Goal: Check status: Check status

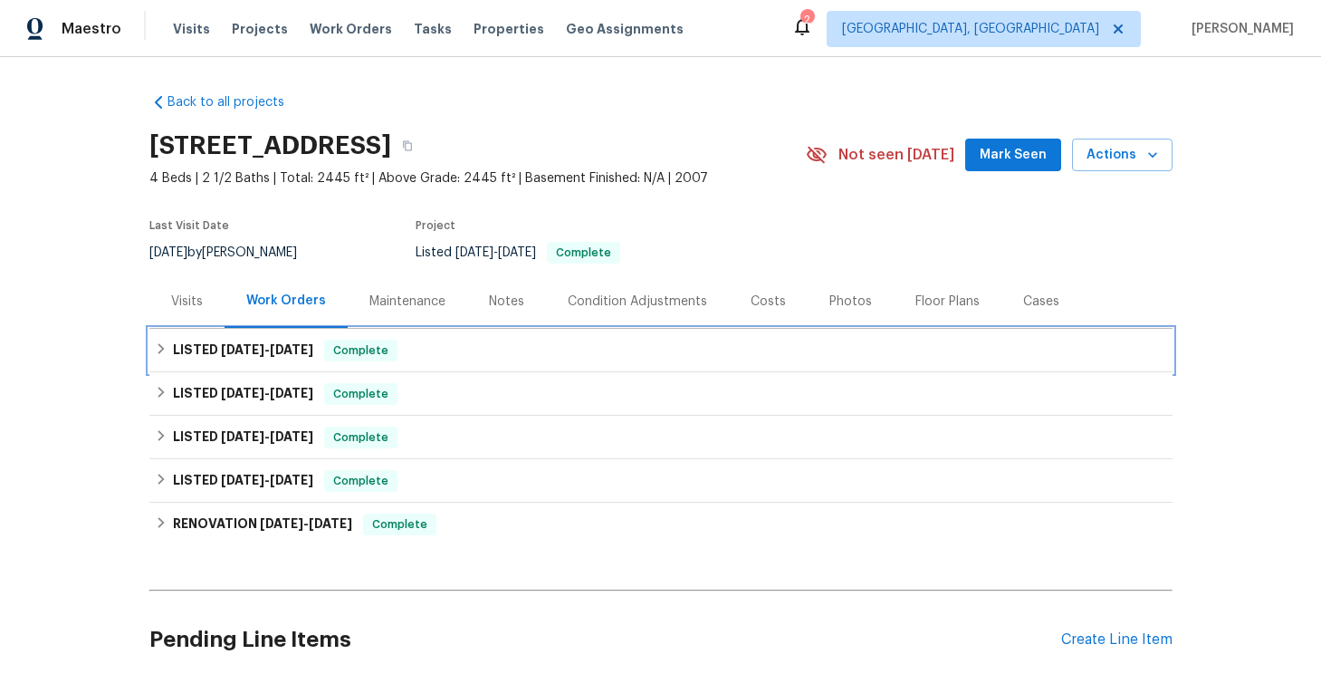
click at [161, 348] on icon at bounding box center [161, 348] width 6 height 11
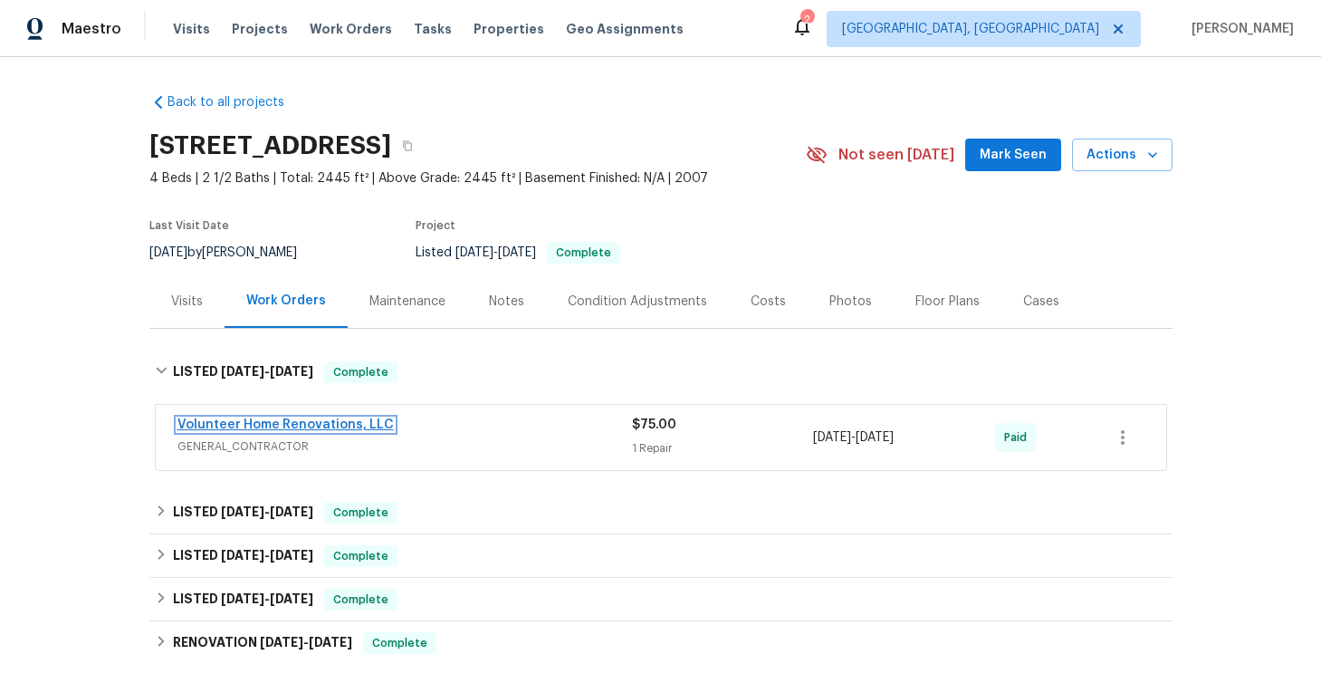
click at [325, 426] on link "Volunteer Home Renovations, LLC" at bounding box center [285, 424] width 216 height 13
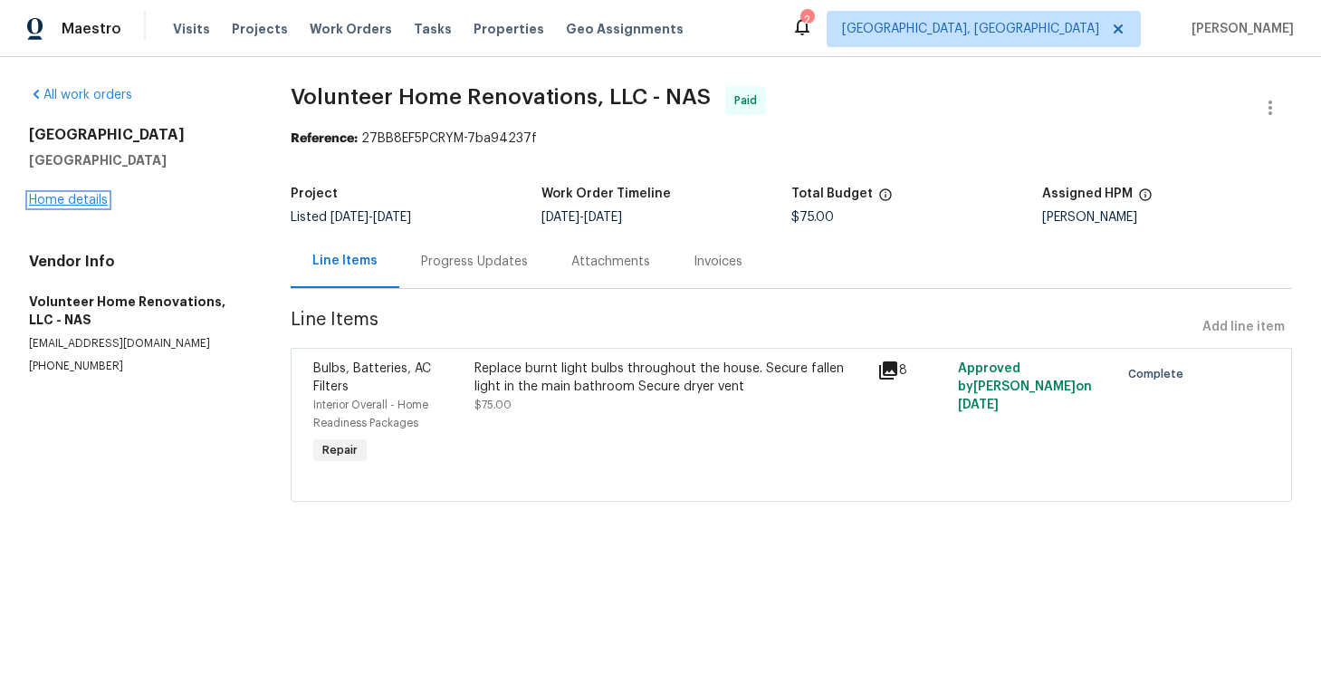
click at [94, 196] on link "Home details" at bounding box center [68, 200] width 79 height 13
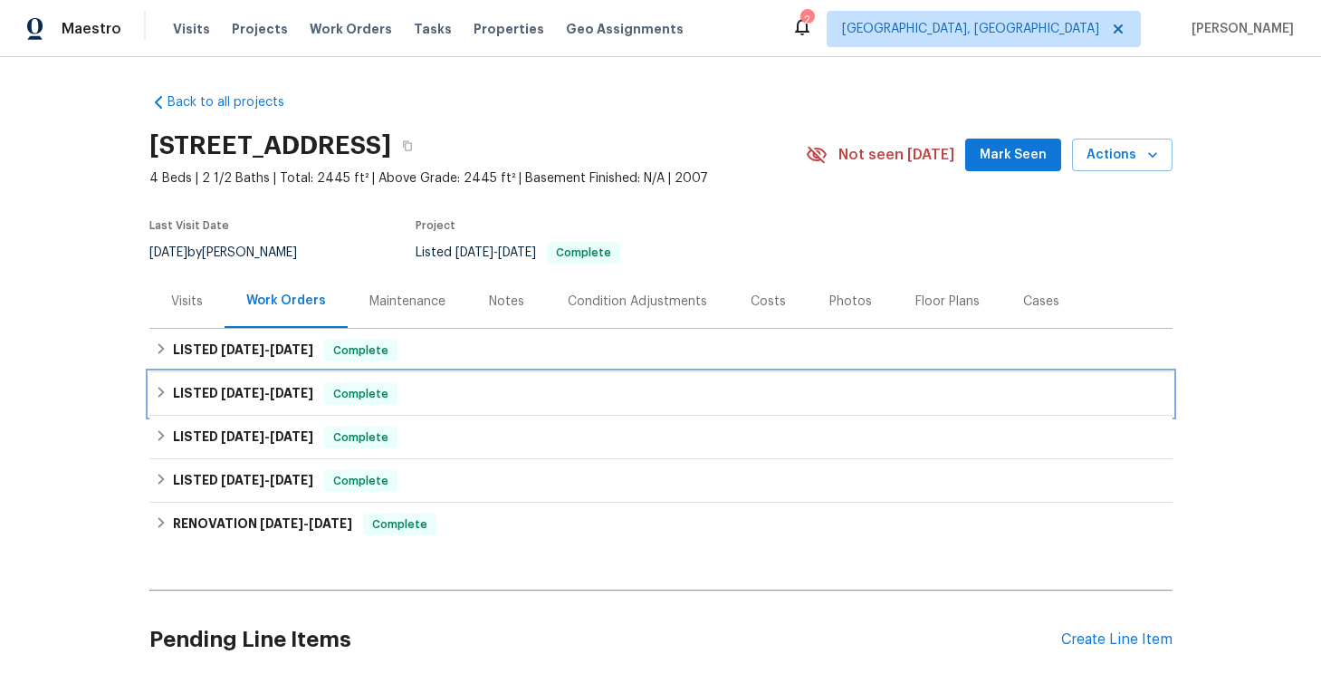
click at [165, 390] on icon at bounding box center [161, 392] width 13 height 13
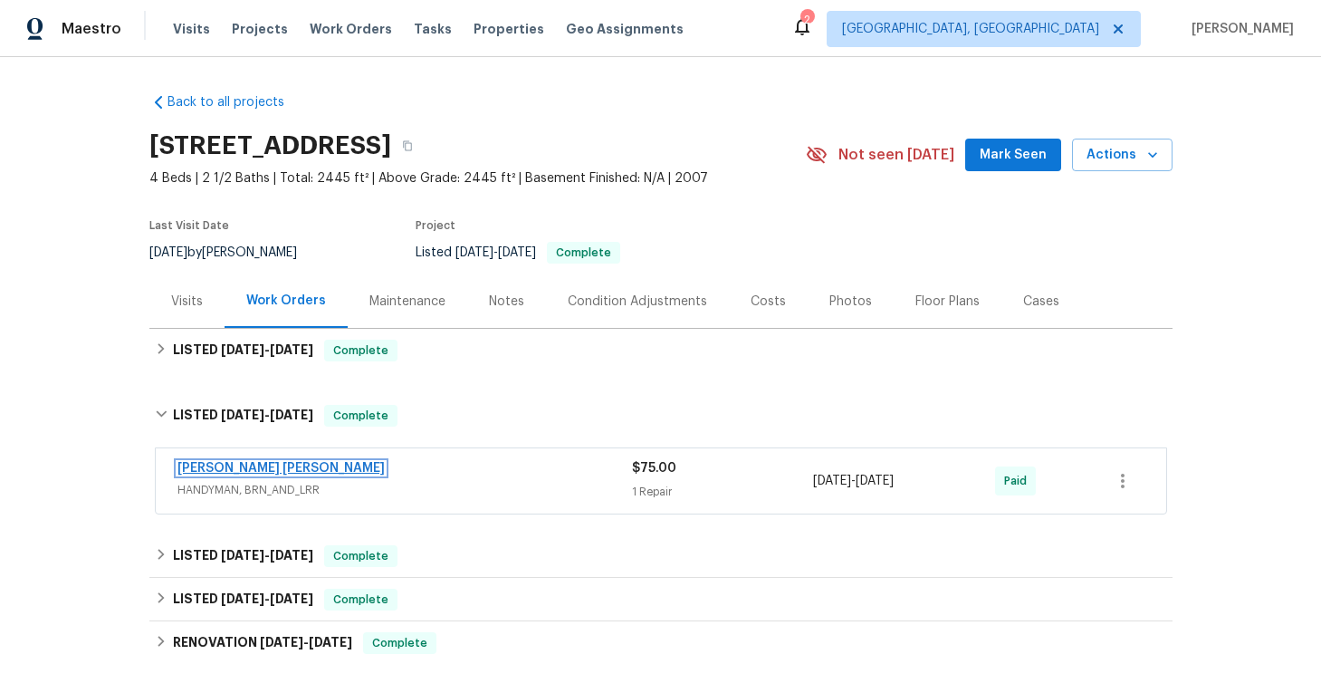
click at [317, 469] on link "[PERSON_NAME] [PERSON_NAME]" at bounding box center [280, 468] width 207 height 13
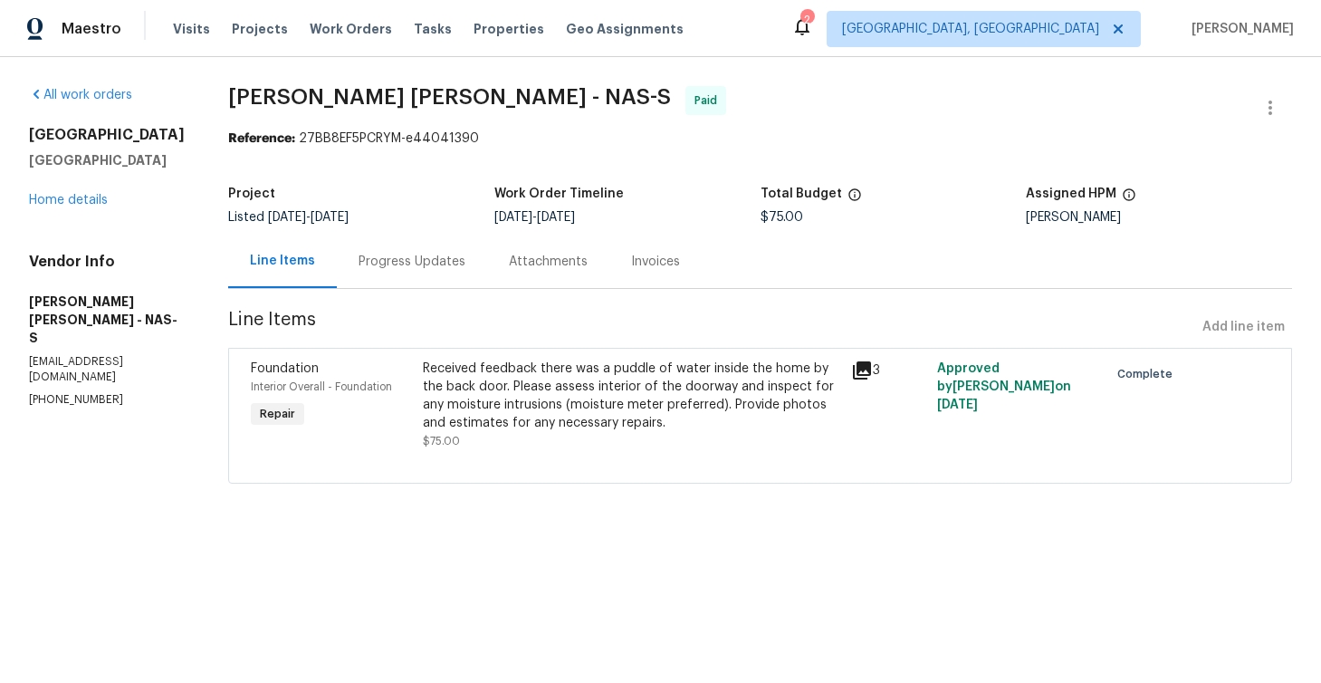
click at [444, 263] on div "Progress Updates" at bounding box center [412, 262] width 107 height 18
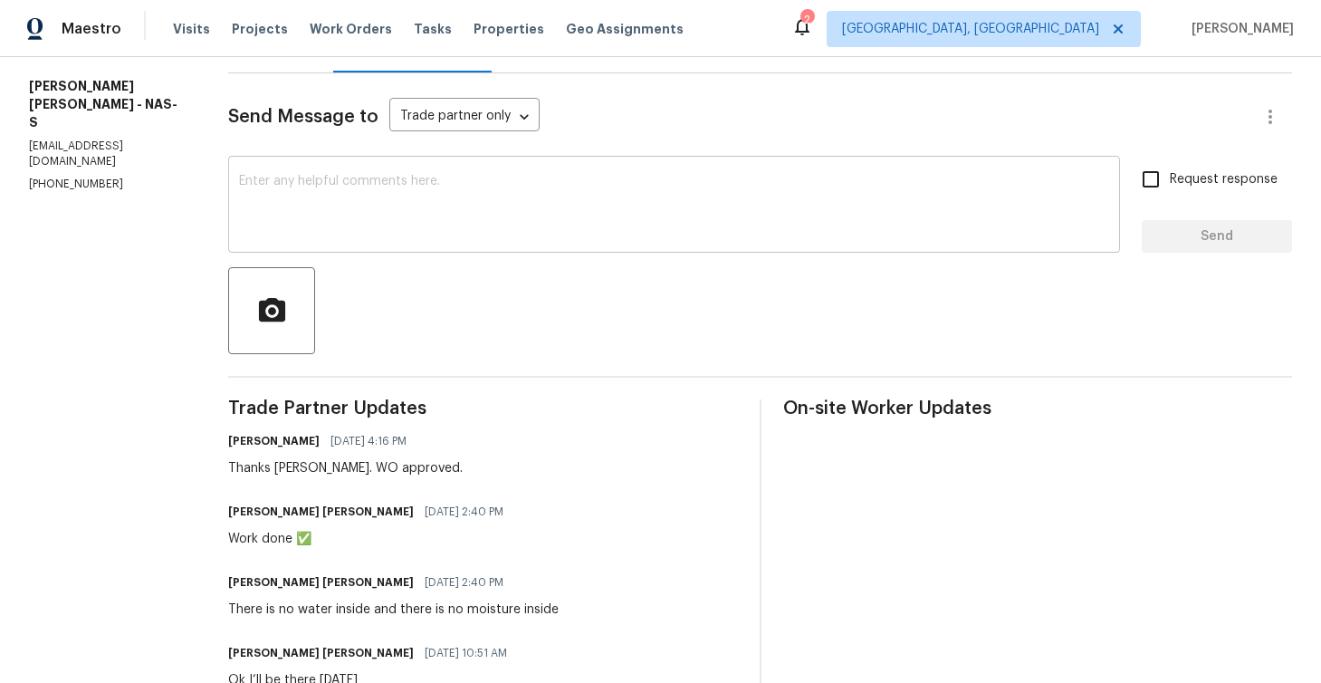
scroll to position [73, 0]
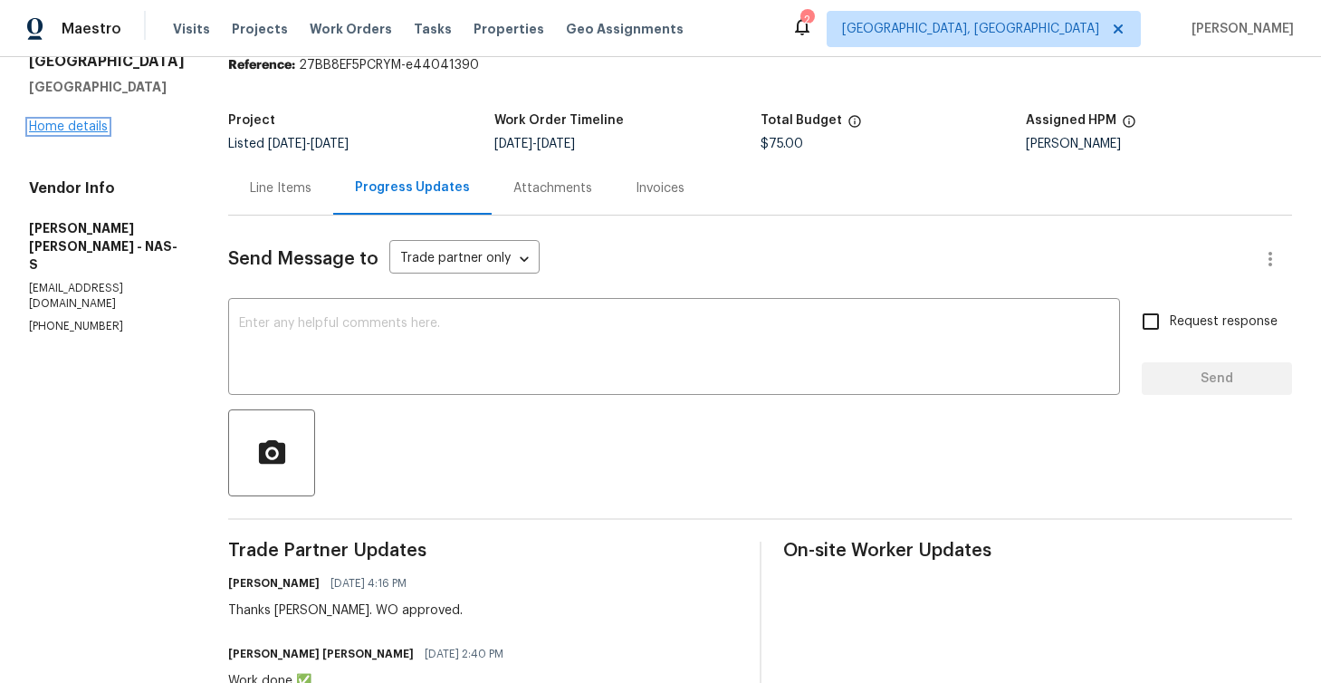
click at [97, 129] on link "Home details" at bounding box center [68, 126] width 79 height 13
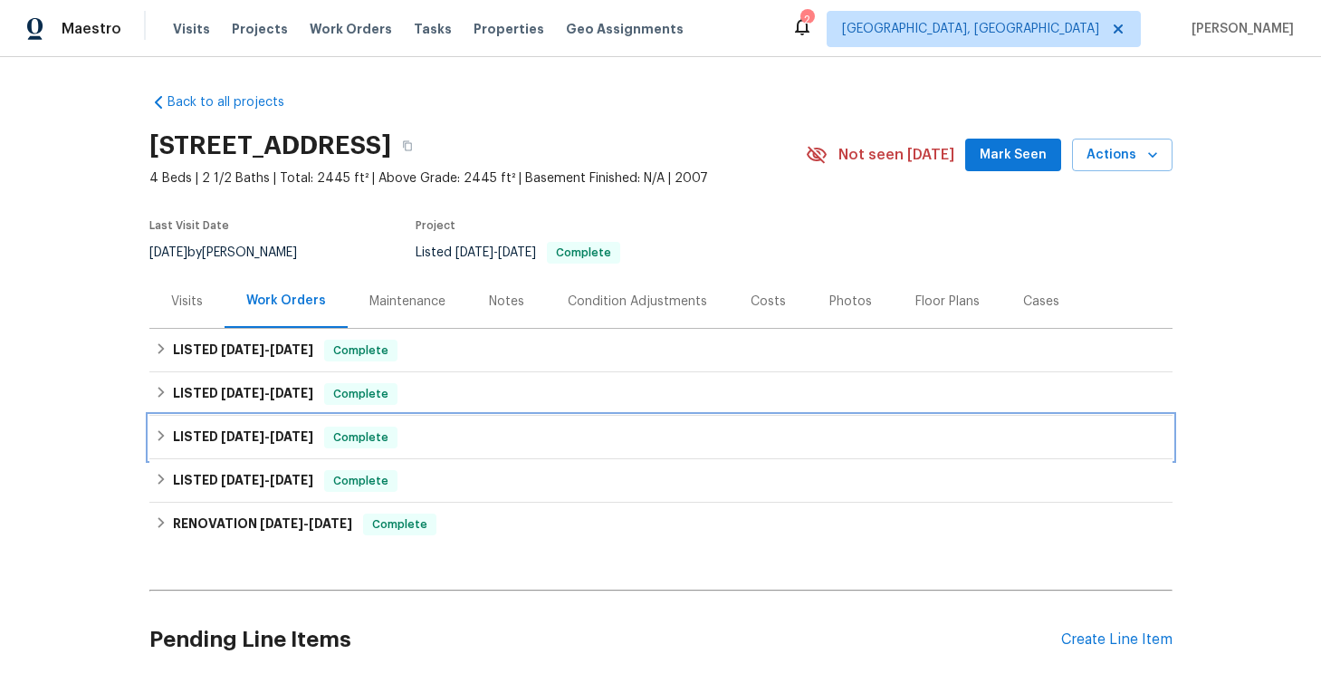
click at [163, 439] on icon at bounding box center [161, 435] width 13 height 13
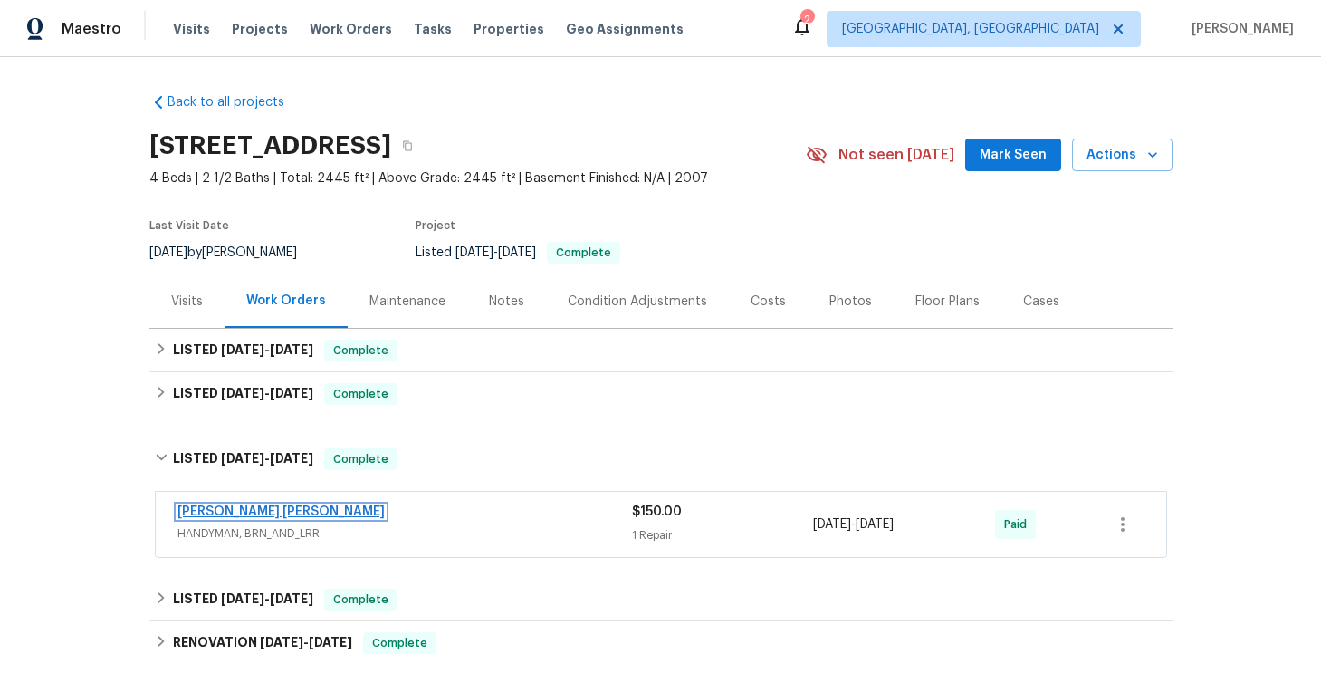
click at [265, 513] on link "[PERSON_NAME] [PERSON_NAME]" at bounding box center [280, 511] width 207 height 13
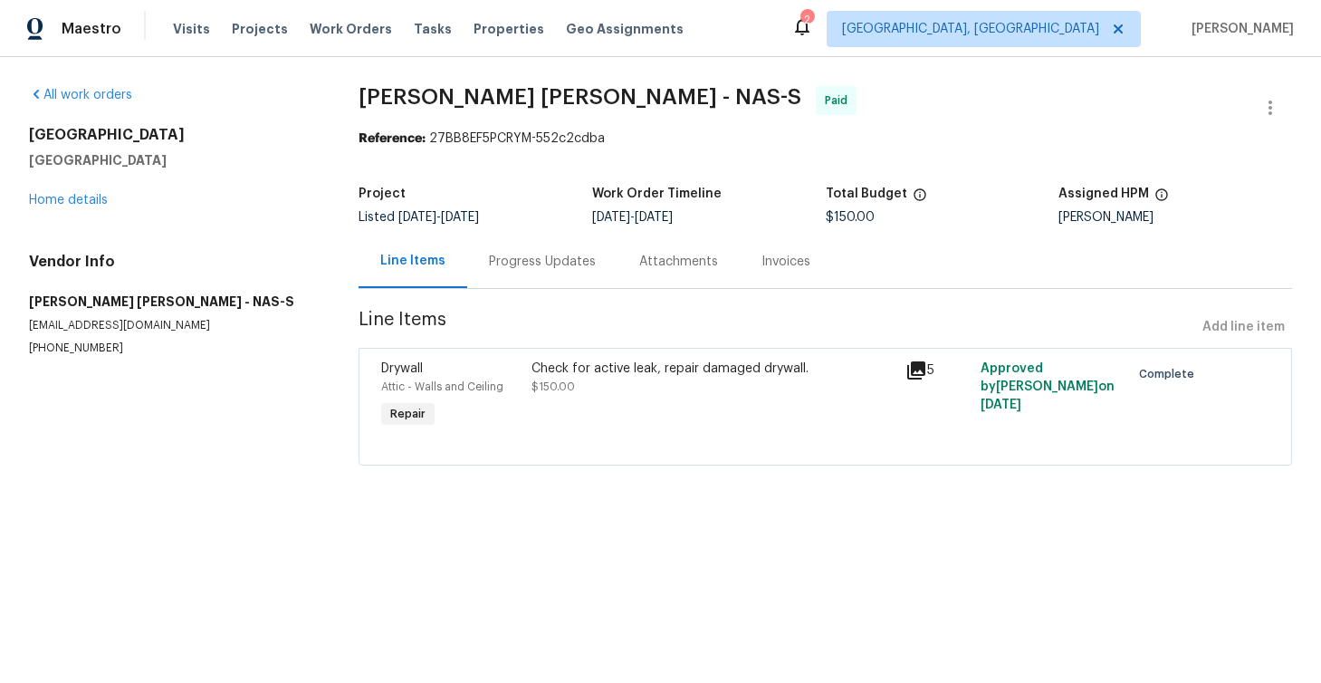
click at [919, 364] on icon at bounding box center [916, 370] width 18 height 18
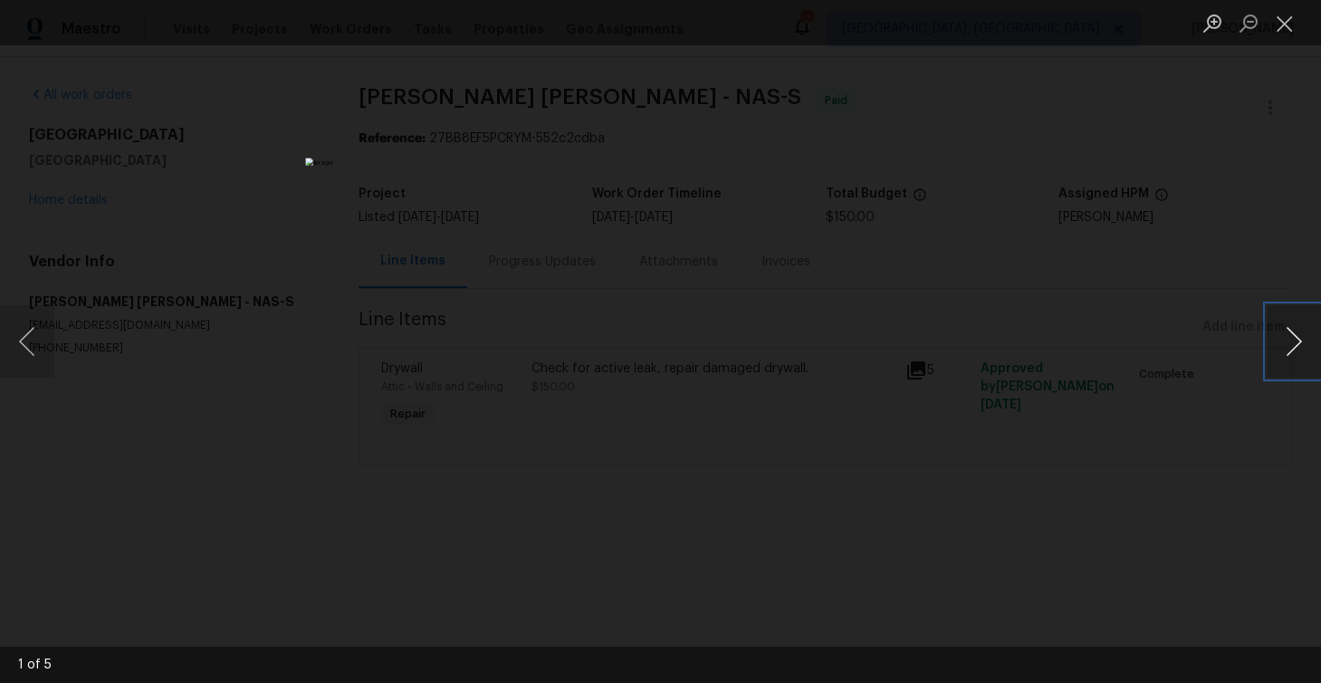
click at [1293, 347] on button "Next image" at bounding box center [1294, 341] width 54 height 72
